Goal: Information Seeking & Learning: Find specific page/section

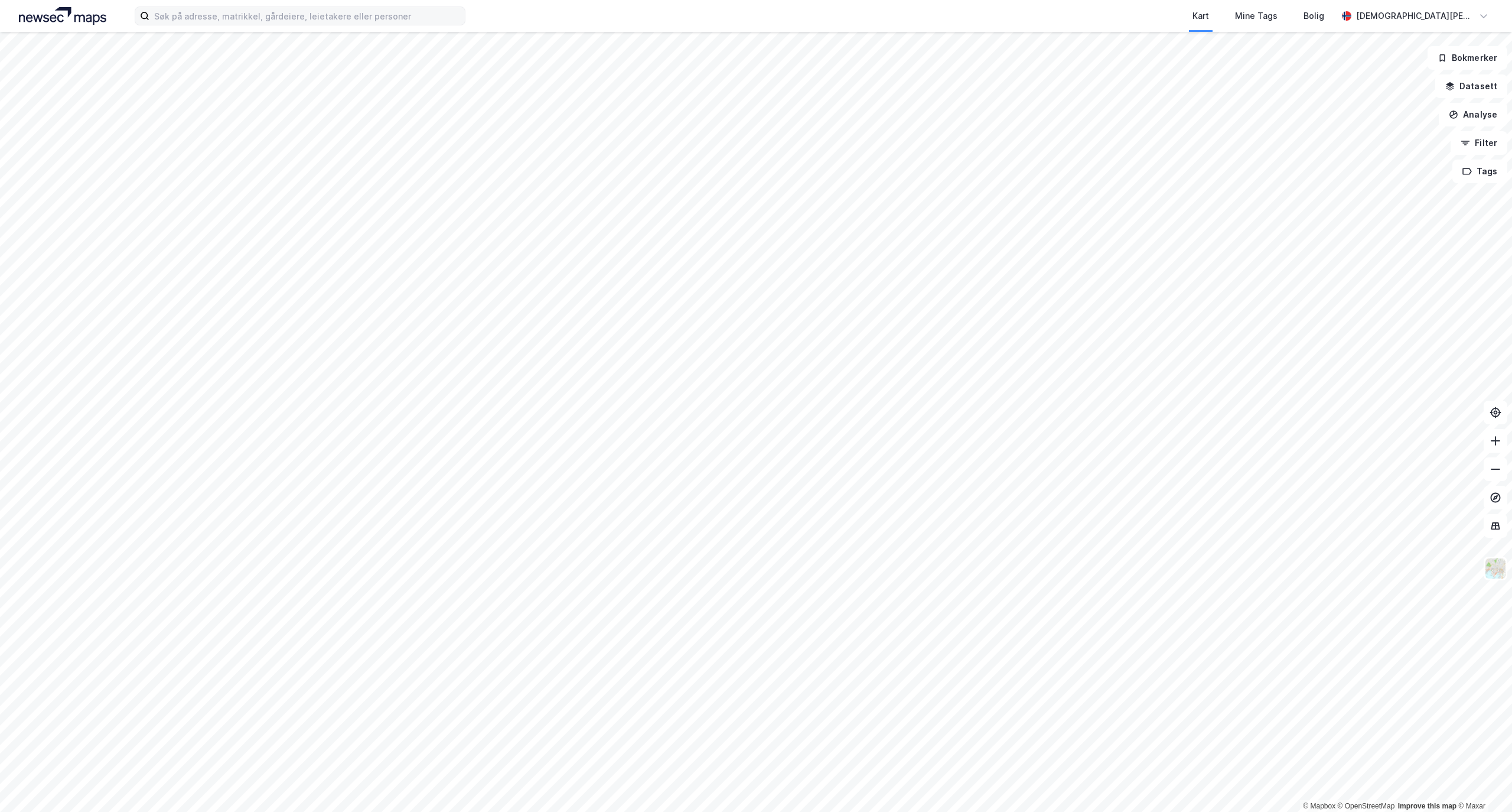
click at [224, 26] on div "Kart Mine Tags Bolig [PERSON_NAME]" at bounding box center [756, 16] width 1512 height 32
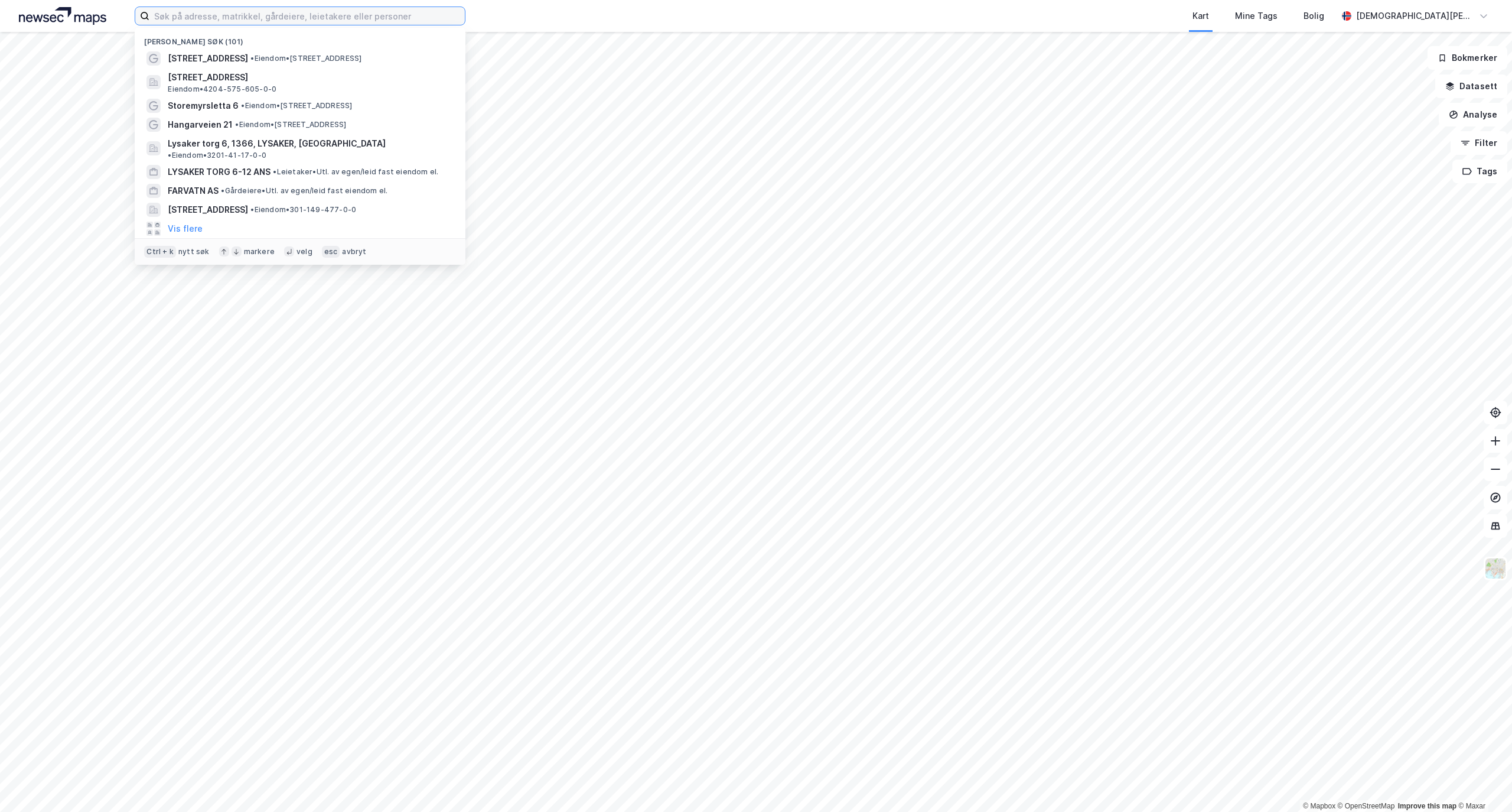
click at [229, 15] on input at bounding box center [307, 16] width 315 height 17
paste input "[PERSON_NAME] [STREET_ADDRESS]"
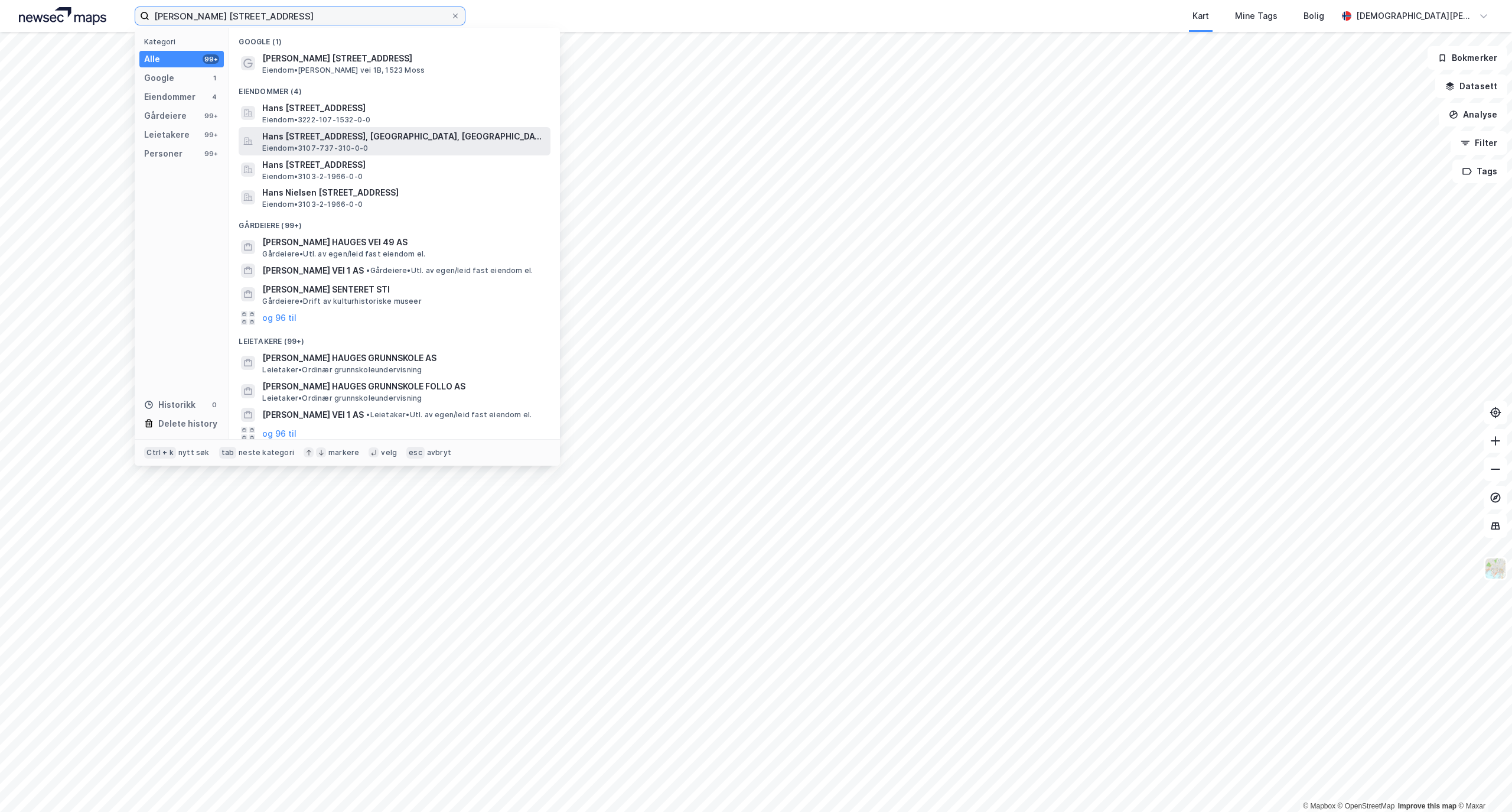
type input "[PERSON_NAME] [STREET_ADDRESS]"
click at [349, 140] on span "Hans [STREET_ADDRESS], [GEOGRAPHIC_DATA], [GEOGRAPHIC_DATA]" at bounding box center [404, 137] width 284 height 14
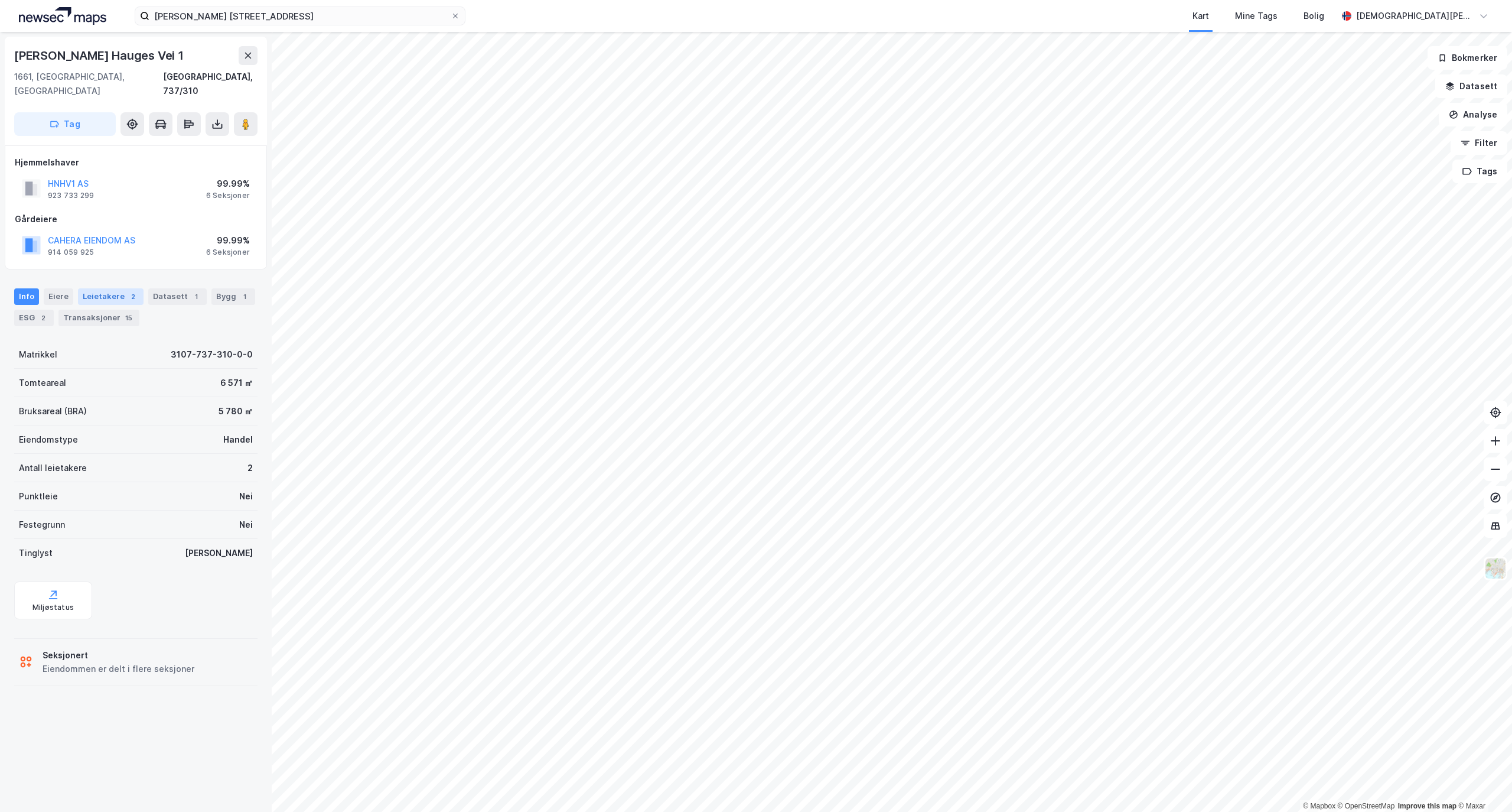
click at [98, 288] on div "Leietakere 2" at bounding box center [111, 296] width 66 height 17
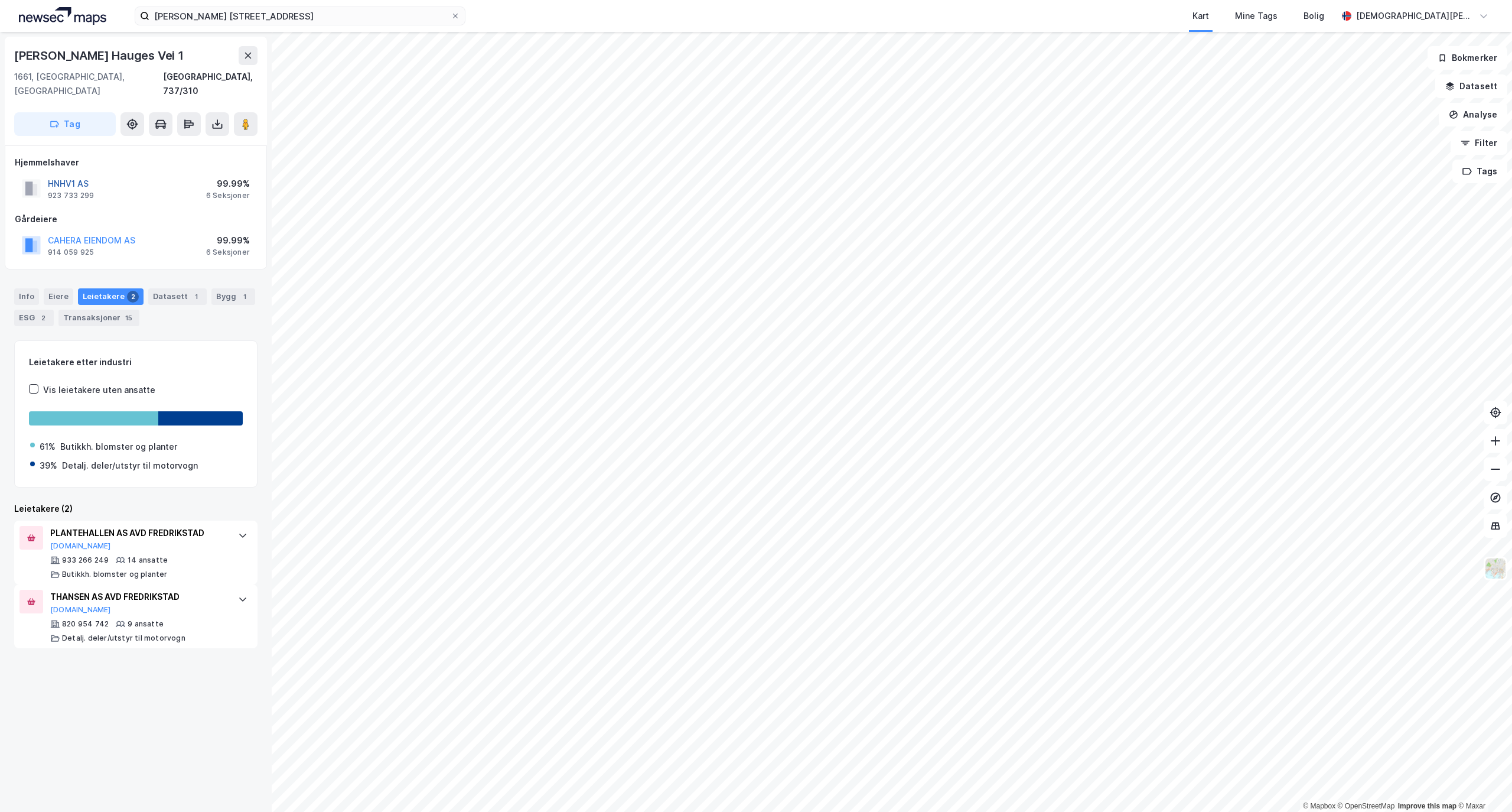
click at [0, 0] on button "HNHV1 AS" at bounding box center [0, 0] width 0 height 0
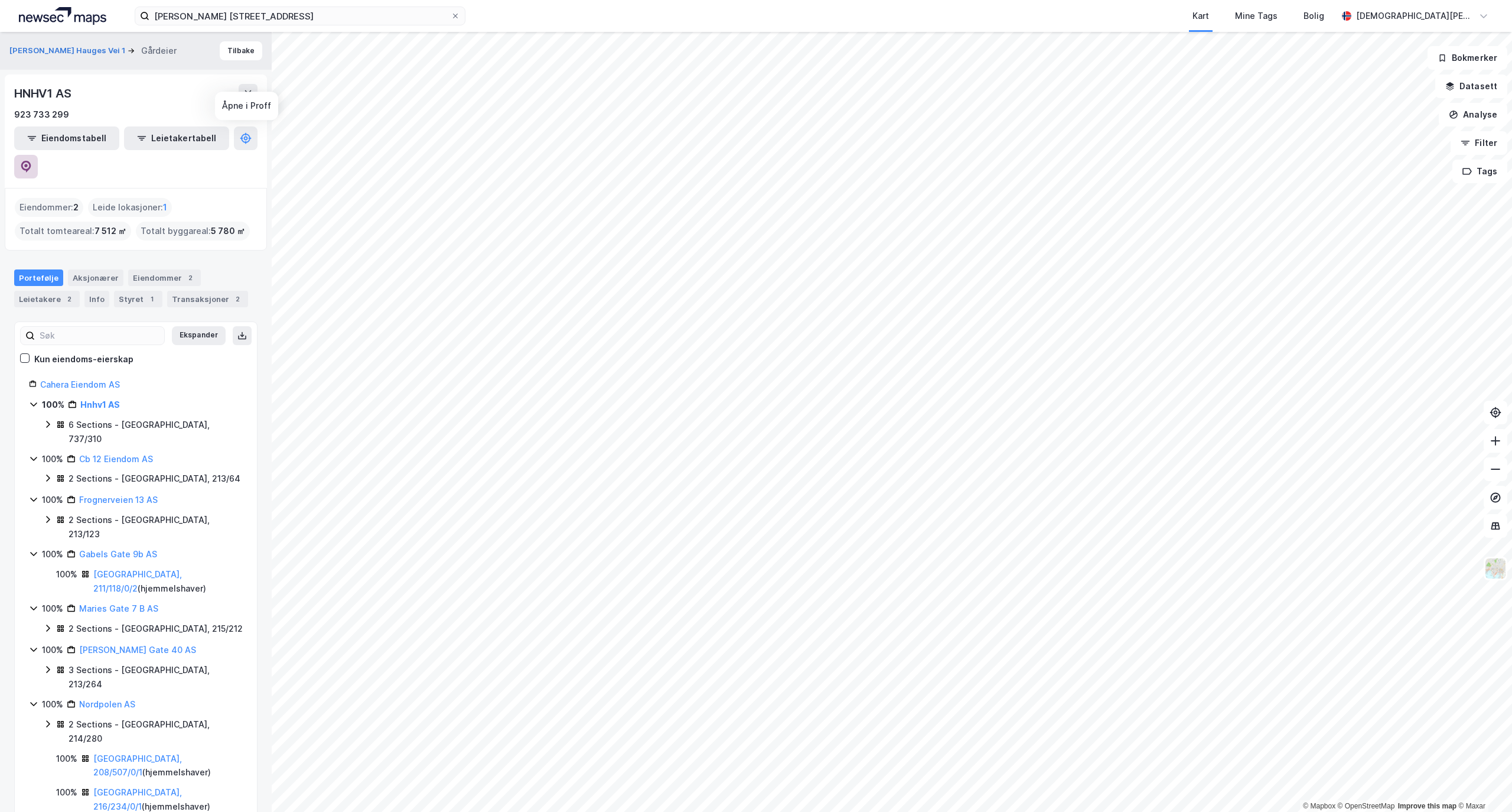
click at [32, 161] on icon at bounding box center [26, 166] width 12 height 12
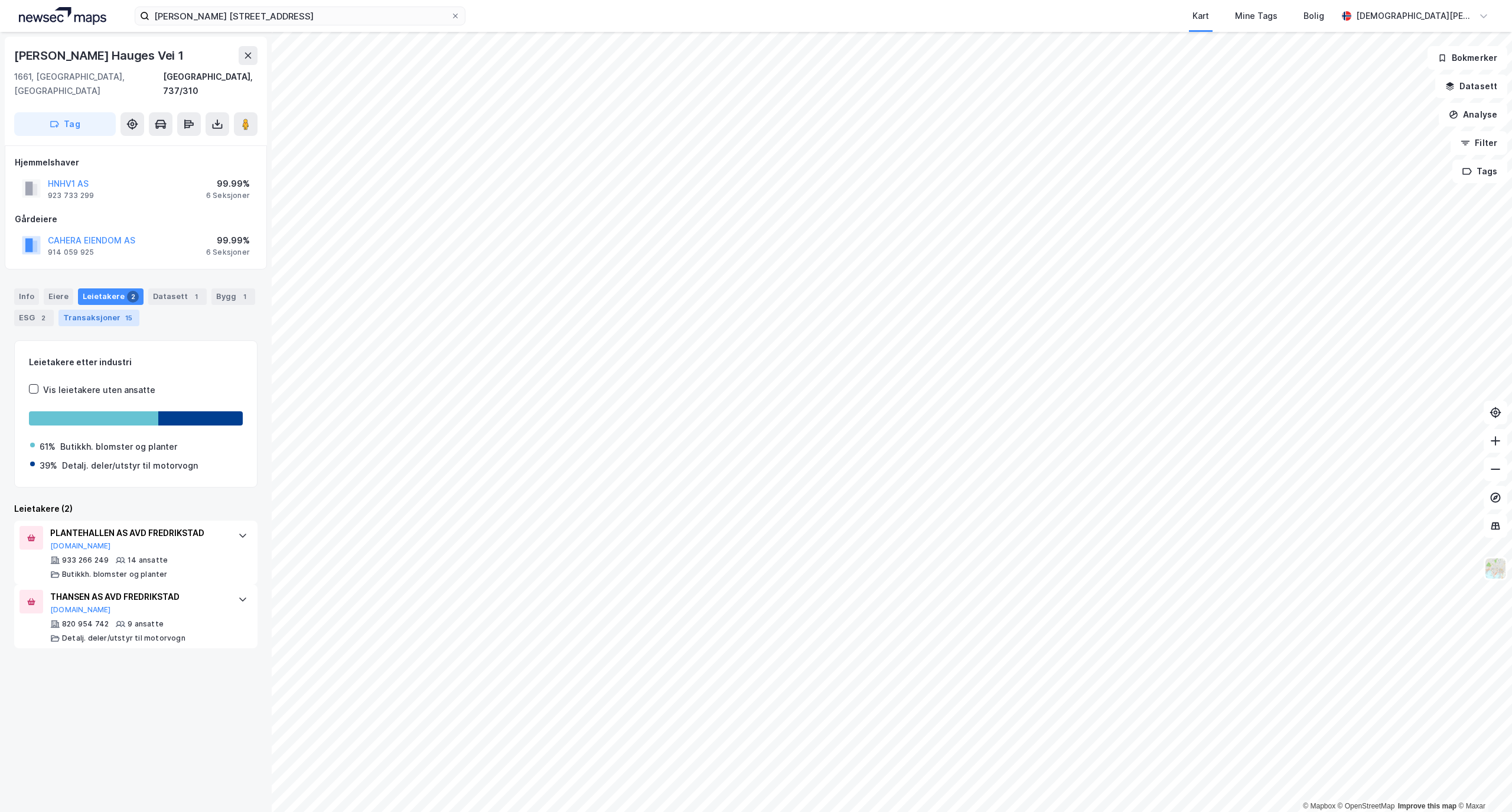
click at [114, 310] on div "Transaksjoner 15" at bounding box center [99, 318] width 81 height 17
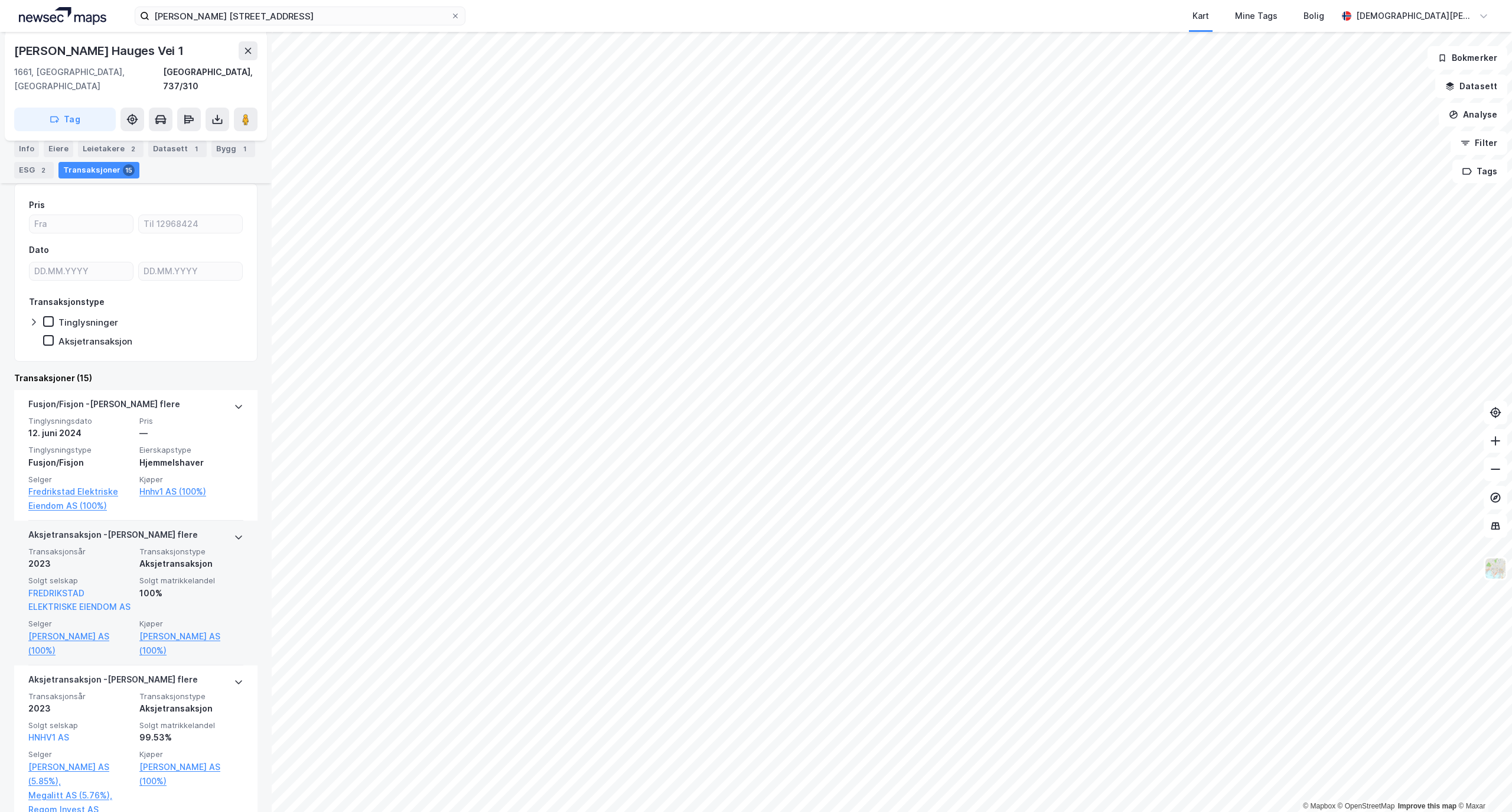
scroll to position [473, 0]
